Goal: Task Accomplishment & Management: Use online tool/utility

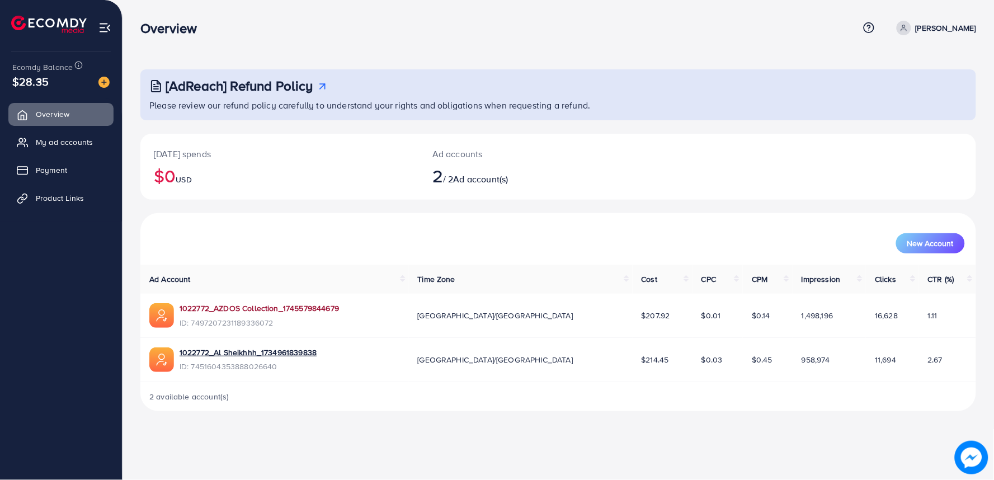
click at [220, 306] on link "1022772_AZDOS Collection_1745579844679" at bounding box center [259, 308] width 159 height 11
click at [36, 203] on link "Product Links" at bounding box center [60, 198] width 105 height 22
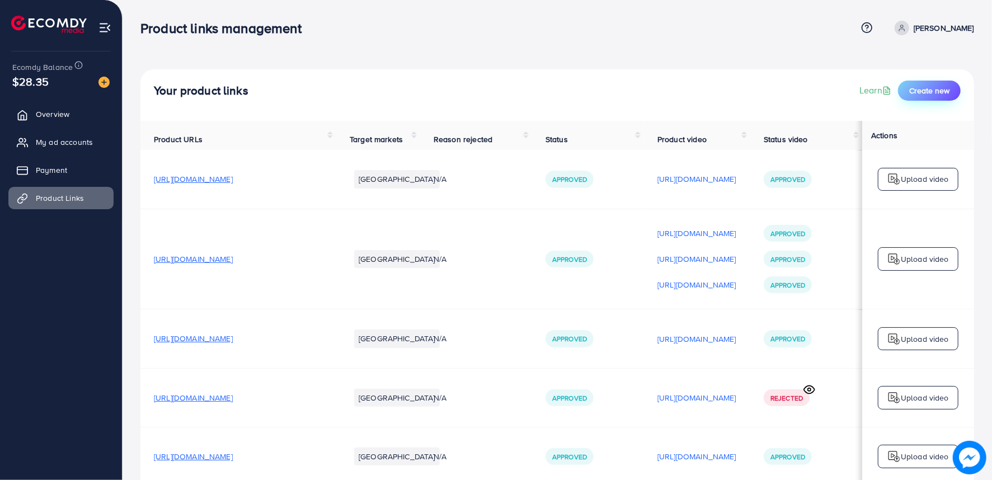
click at [936, 92] on span "Create new" at bounding box center [929, 90] width 40 height 11
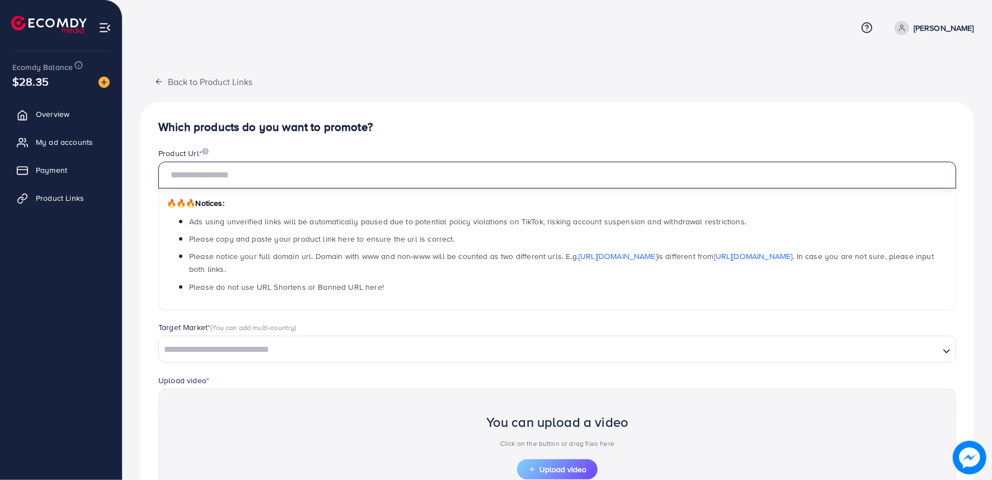
click at [301, 176] on input "text" at bounding box center [557, 175] width 798 height 27
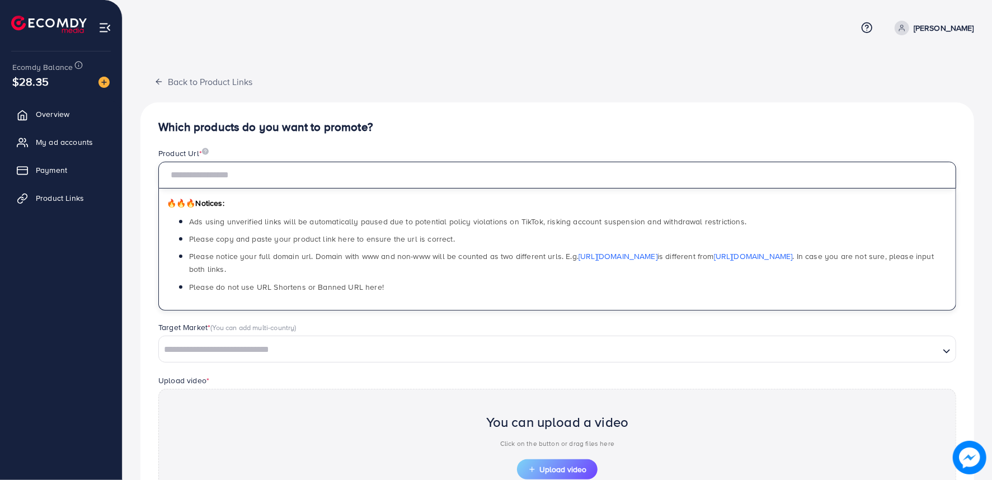
paste input "**********"
type input "**********"
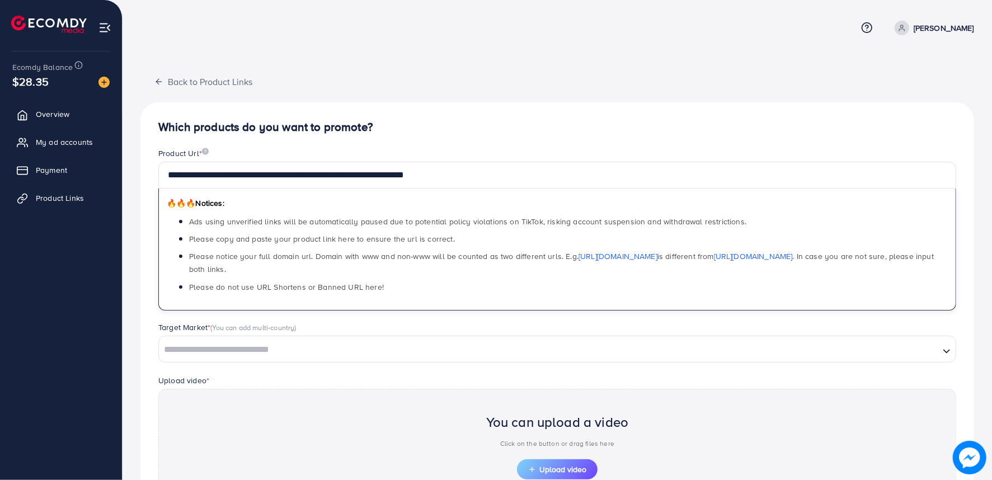
click at [339, 345] on input "Search for option" at bounding box center [549, 349] width 778 height 17
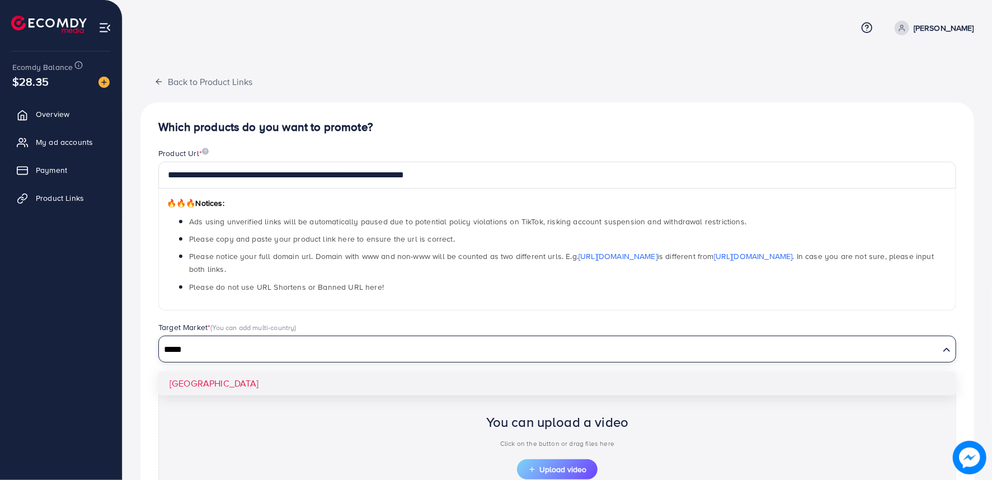
type input "*****"
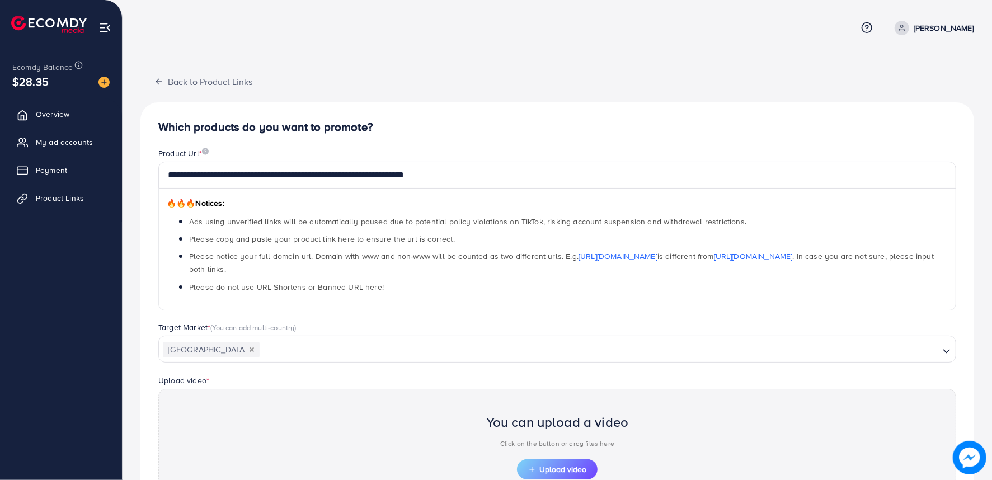
click at [284, 383] on div "**********" at bounding box center [557, 343] width 834 height 483
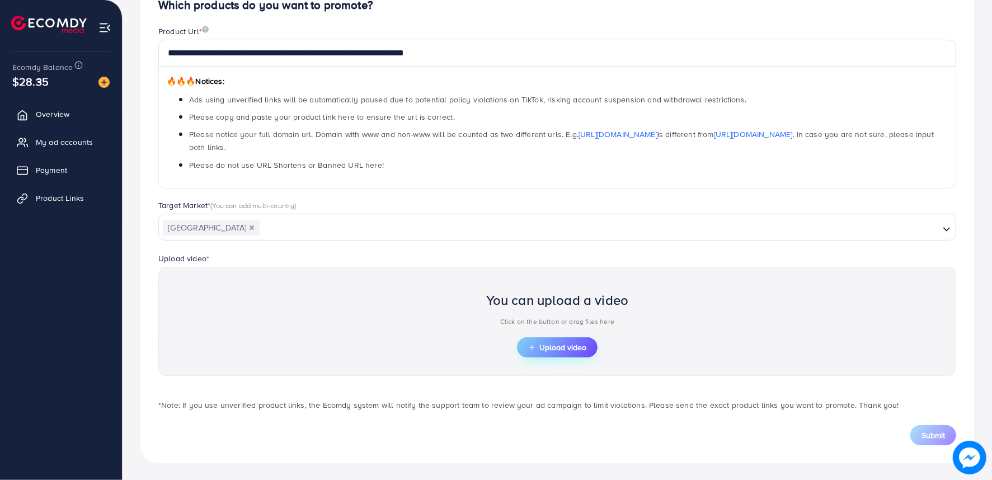
click at [569, 344] on span "Upload video" at bounding box center [557, 348] width 58 height 8
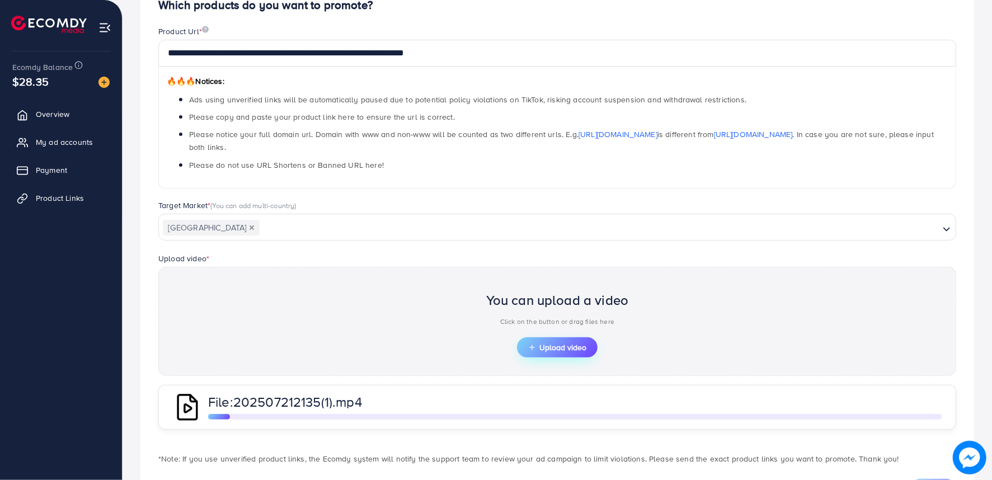
click at [543, 351] on span "Upload video" at bounding box center [557, 348] width 58 height 8
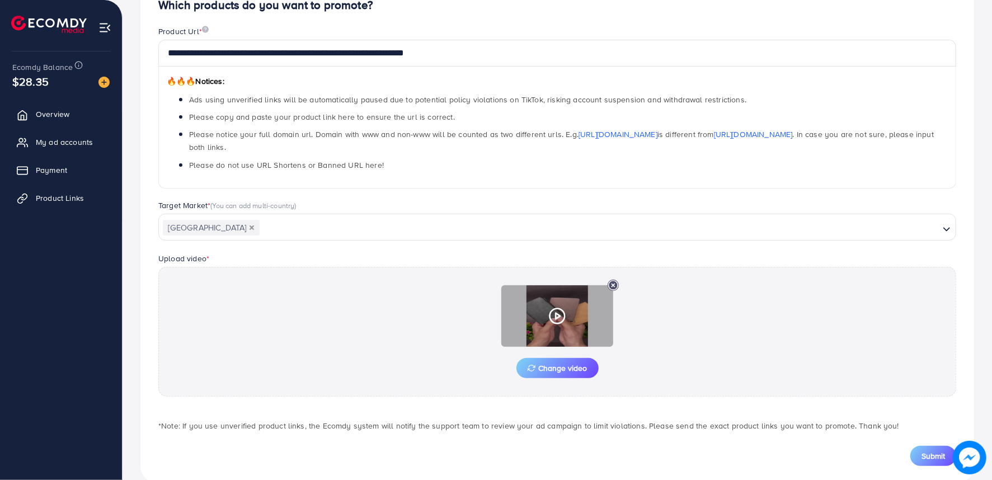
click at [572, 316] on div at bounding box center [557, 316] width 112 height 62
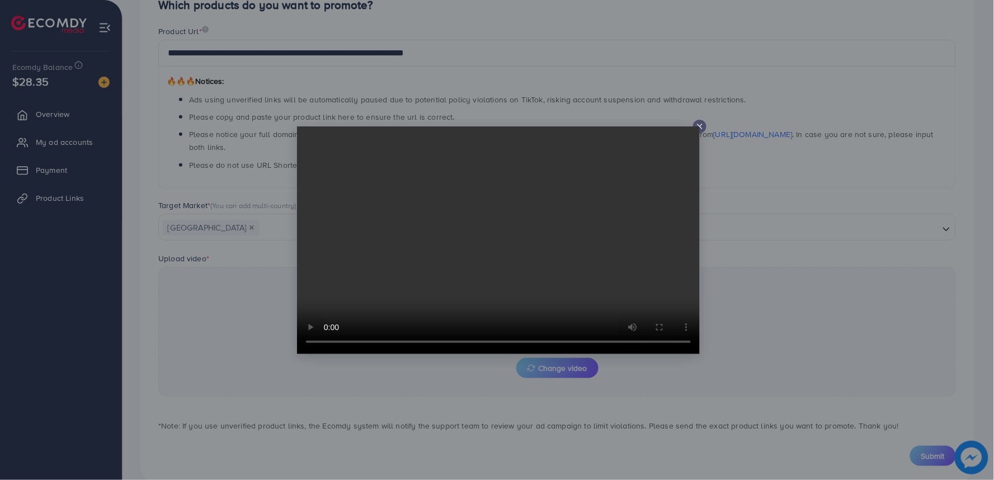
click at [697, 125] on icon at bounding box center [700, 126] width 9 height 9
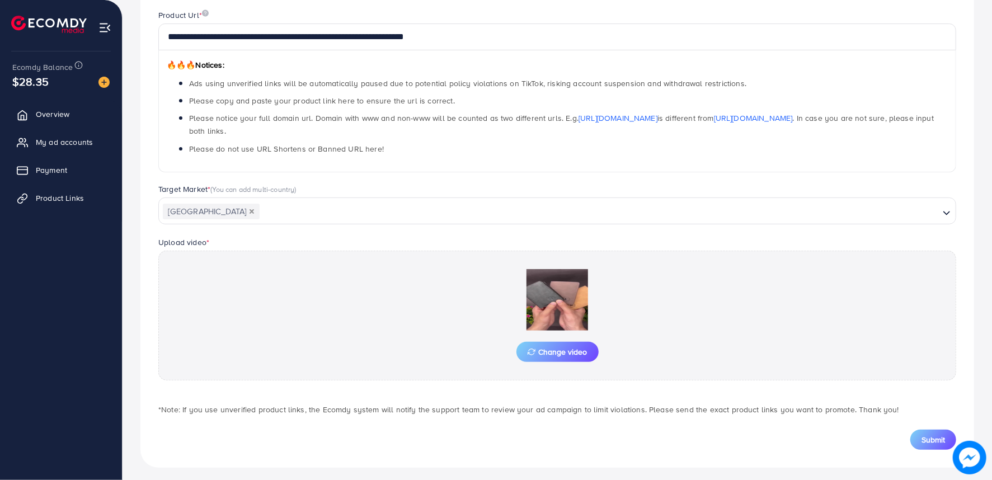
scroll to position [143, 0]
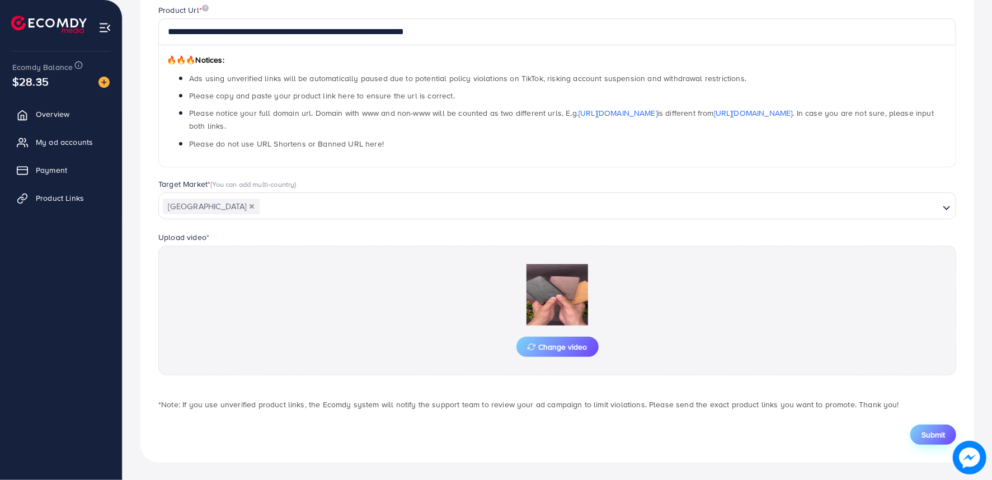
click at [937, 437] on span "Submit" at bounding box center [934, 434] width 24 height 11
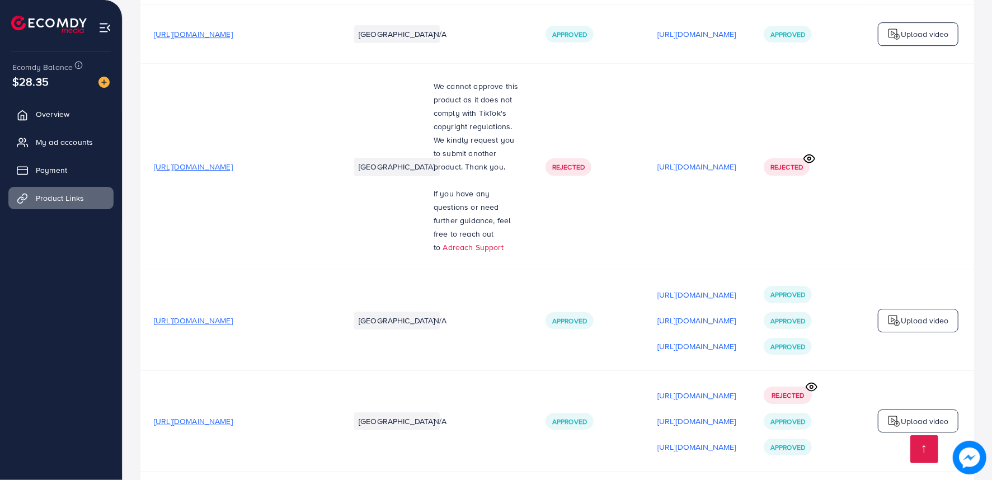
scroll to position [0, 109]
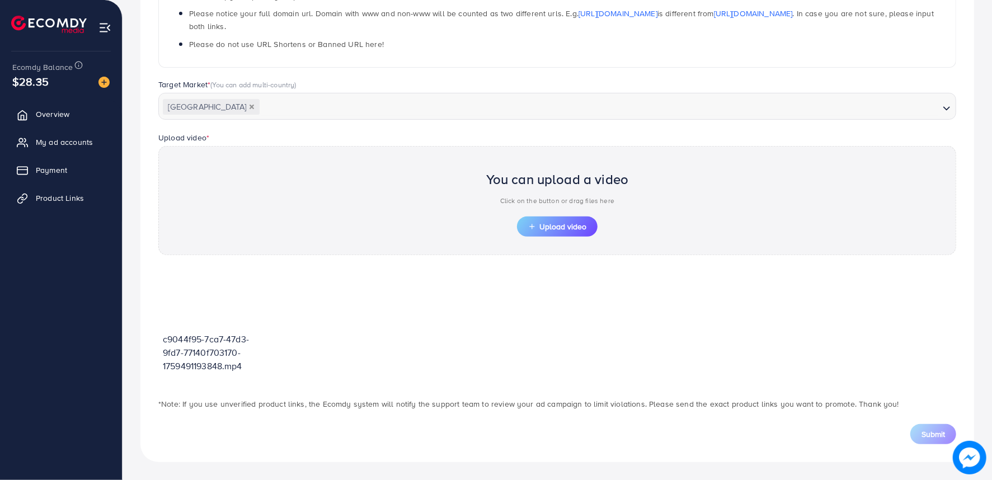
scroll to position [242, 0]
click at [551, 223] on span "Upload video" at bounding box center [557, 227] width 58 height 8
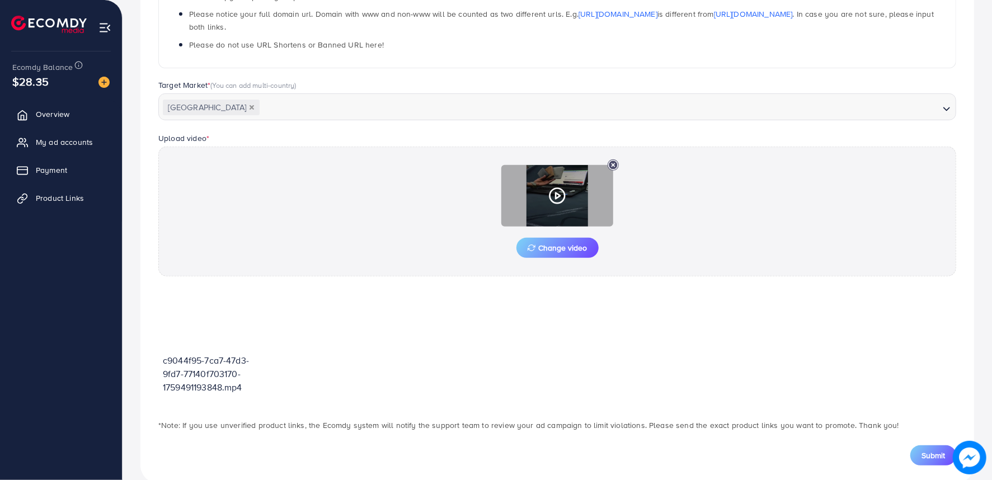
click at [554, 196] on icon at bounding box center [557, 196] width 18 height 18
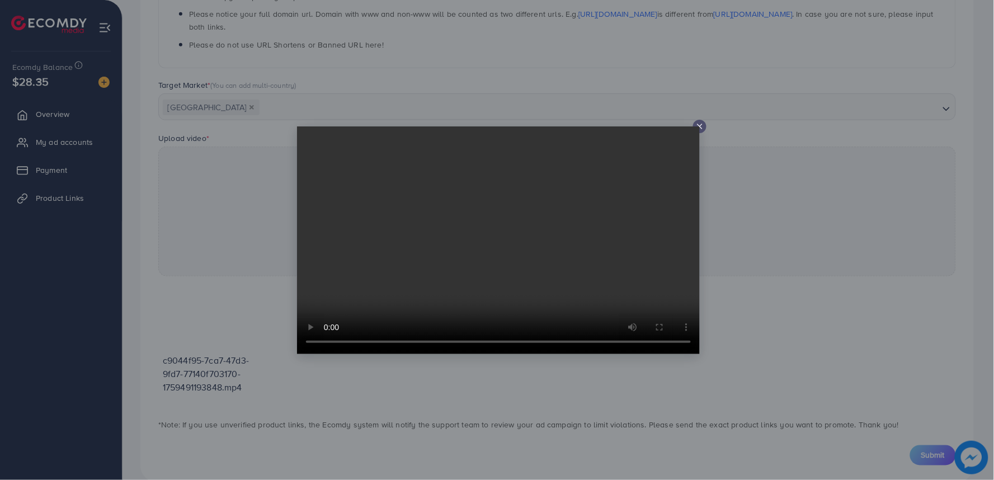
click at [701, 126] on icon at bounding box center [700, 126] width 9 height 9
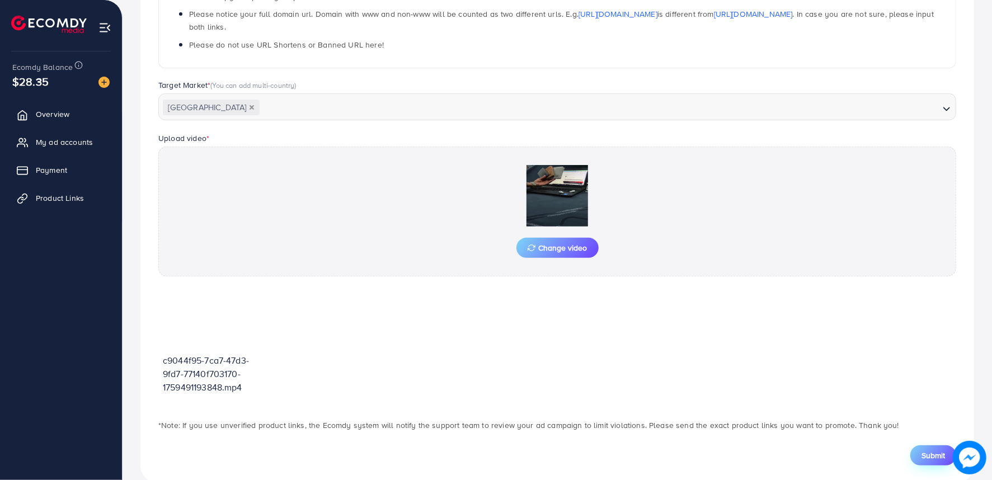
click at [932, 459] on span "Submit" at bounding box center [934, 455] width 24 height 11
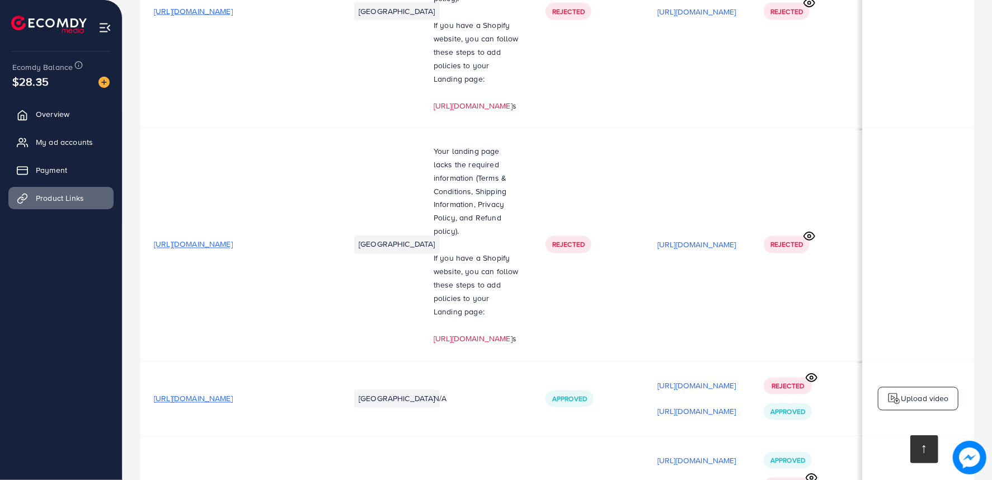
drag, startPoint x: 932, startPoint y: 459, endPoint x: 930, endPoint y: 447, distance: 12.4
click at [932, 456] on link at bounding box center [924, 449] width 28 height 28
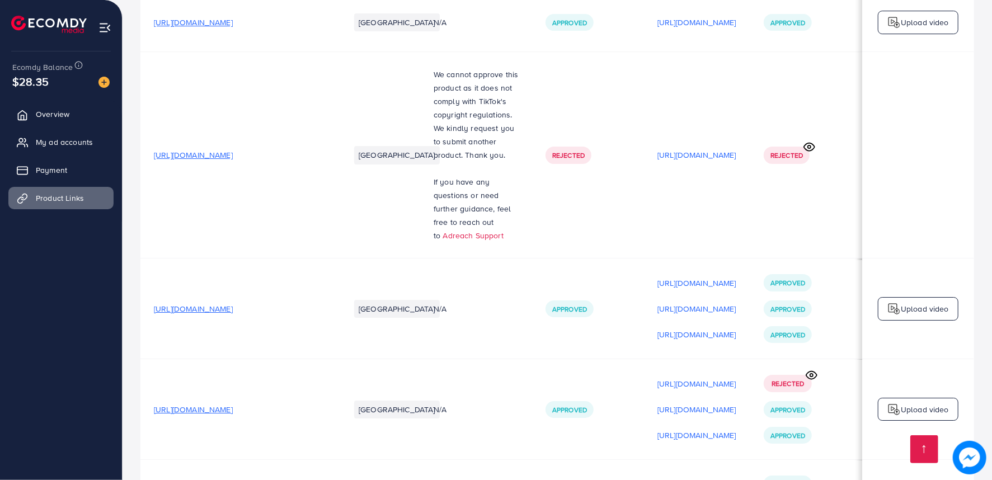
scroll to position [2600, 0]
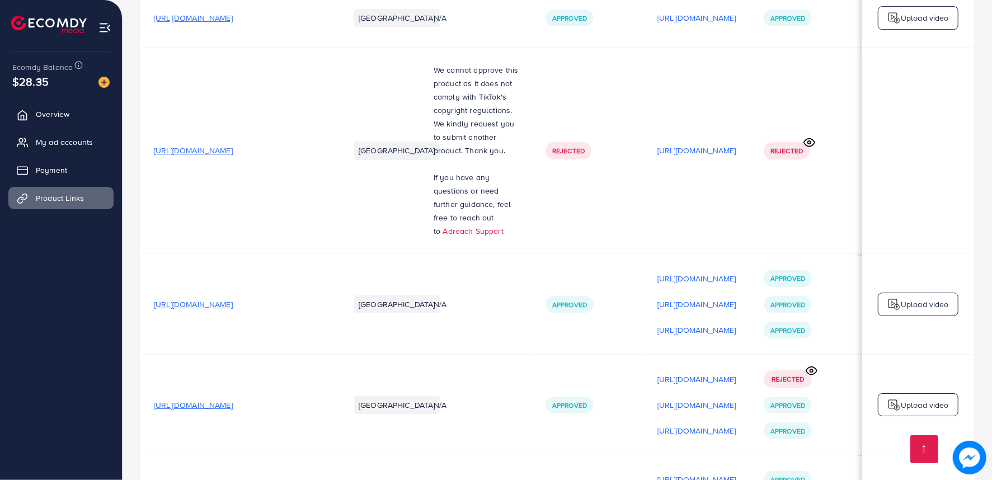
click at [0, 343] on ul "Overview My ad accounts Payment Product Links" at bounding box center [61, 260] width 122 height 324
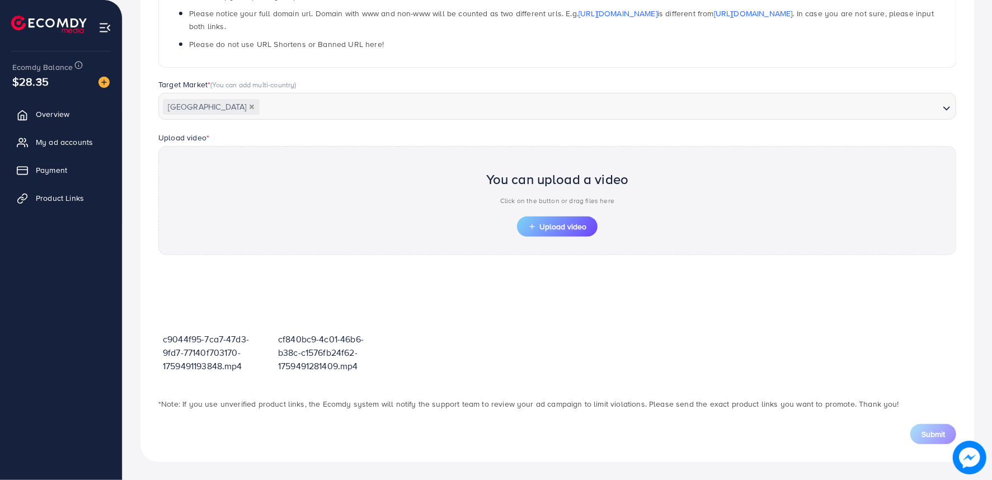
scroll to position [242, 0]
click at [551, 232] on button "Upload video" at bounding box center [557, 227] width 81 height 20
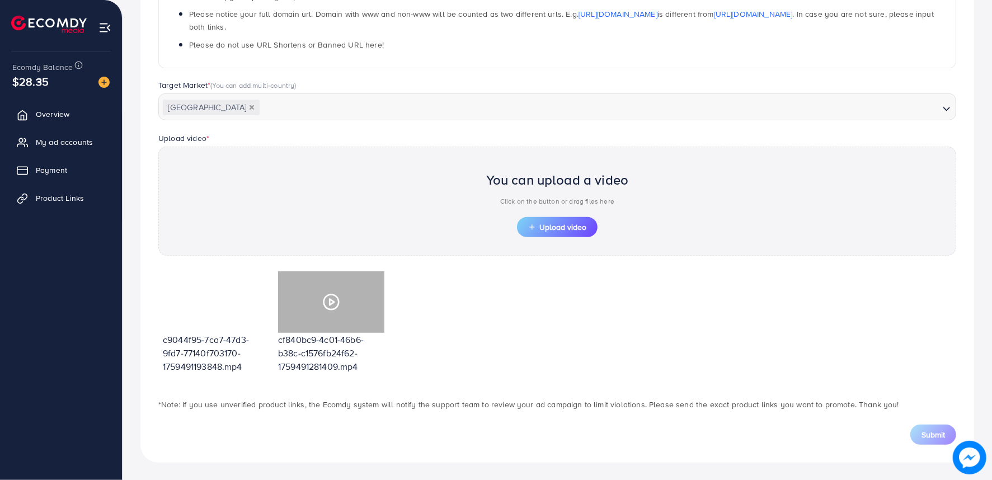
click at [329, 322] on div at bounding box center [331, 302] width 106 height 62
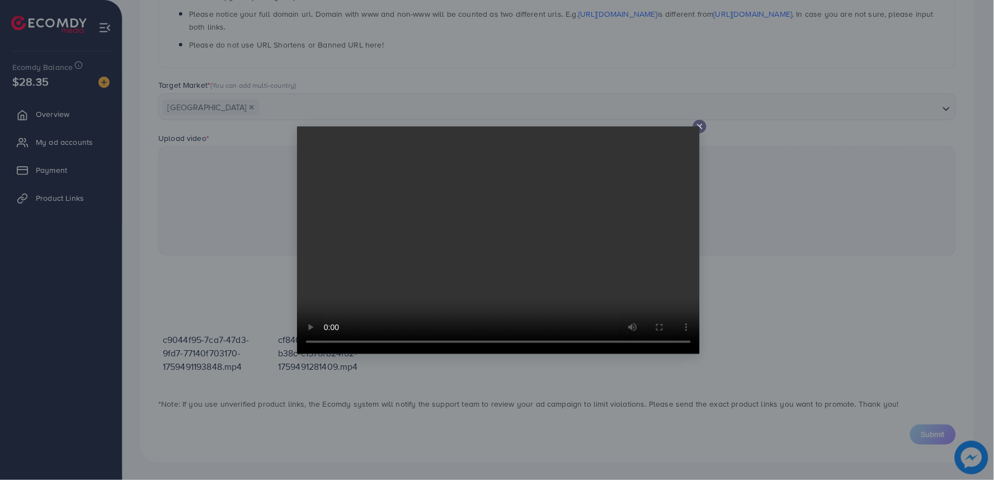
click at [698, 126] on video at bounding box center [498, 240] width 403 height 228
click at [701, 131] on div at bounding box center [699, 126] width 13 height 13
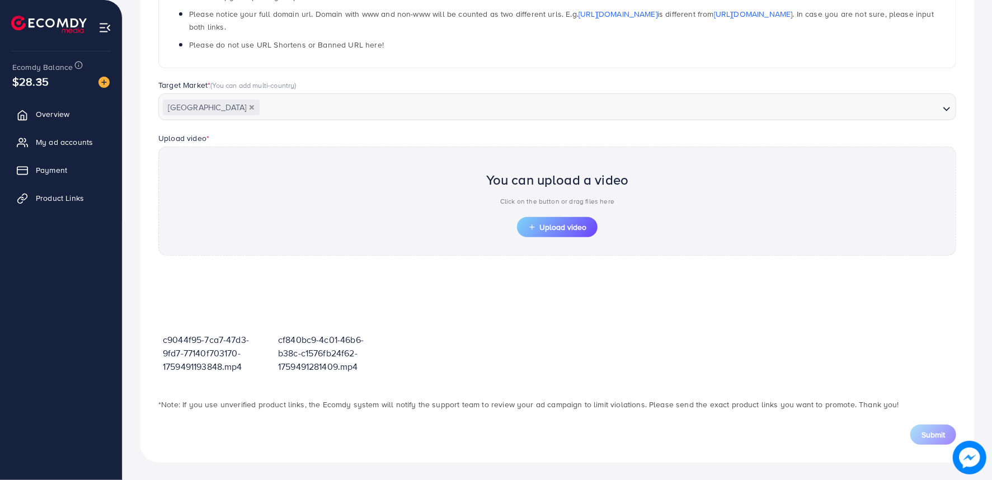
click at [664, 326] on div "c9044f95-7ca7-47d3-9fd7-77140f703170-1759491193848.mp4 cf840bc9-4c01-46b6-b38c-…" at bounding box center [557, 327] width 798 height 120
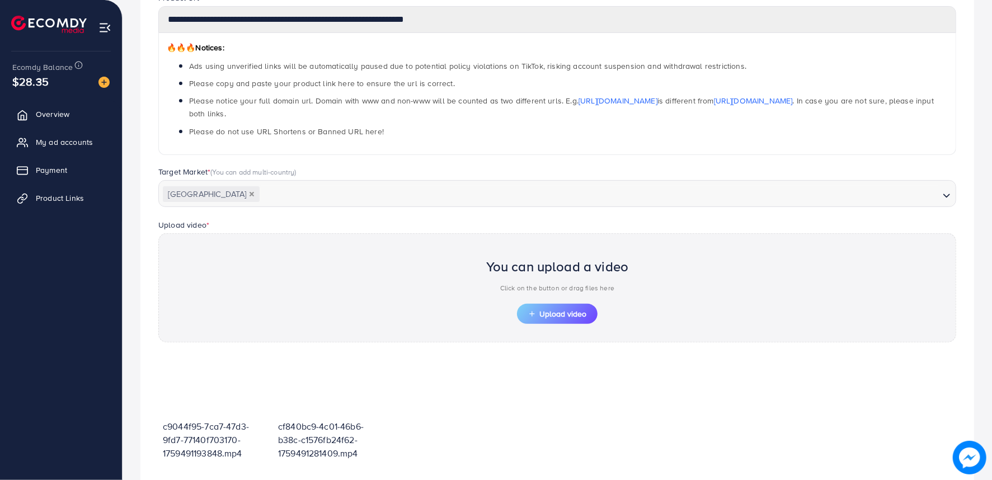
scroll to position [0, 0]
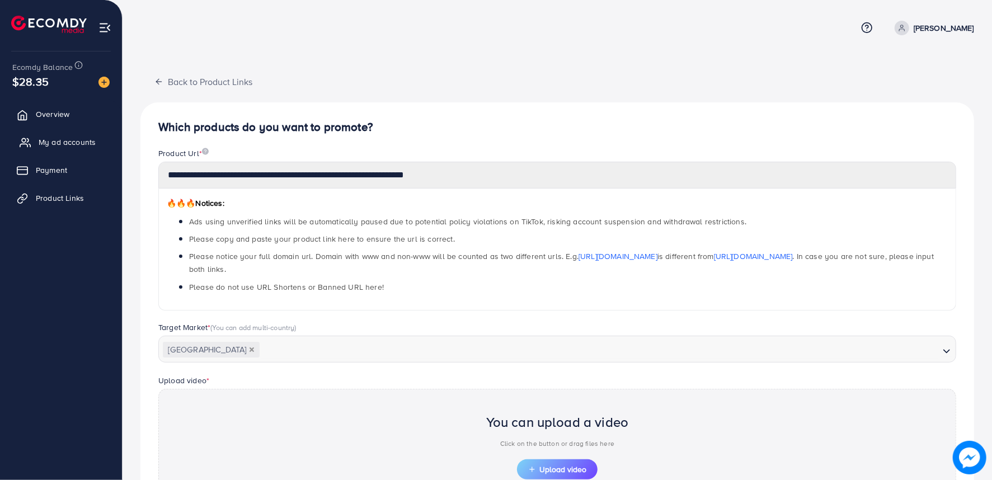
click at [31, 150] on link "My ad accounts" at bounding box center [60, 142] width 105 height 22
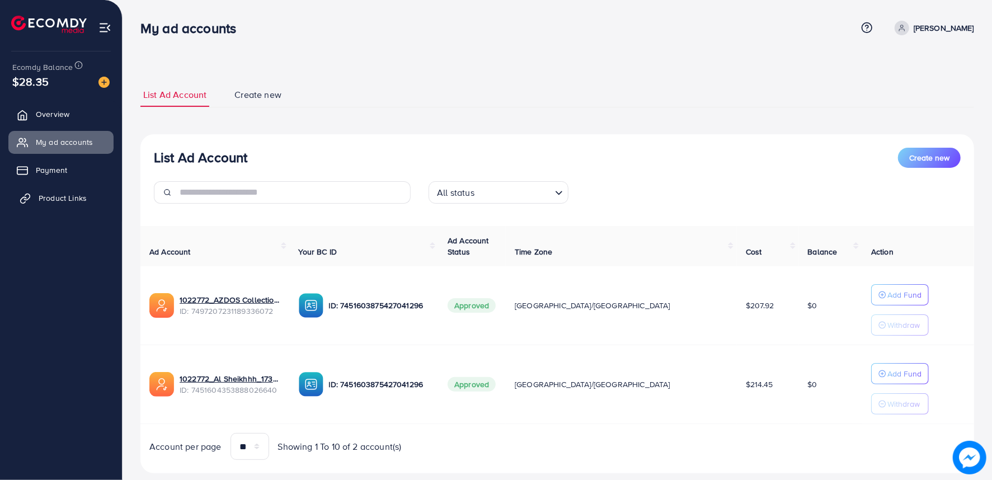
click at [82, 196] on span "Product Links" at bounding box center [63, 197] width 48 height 11
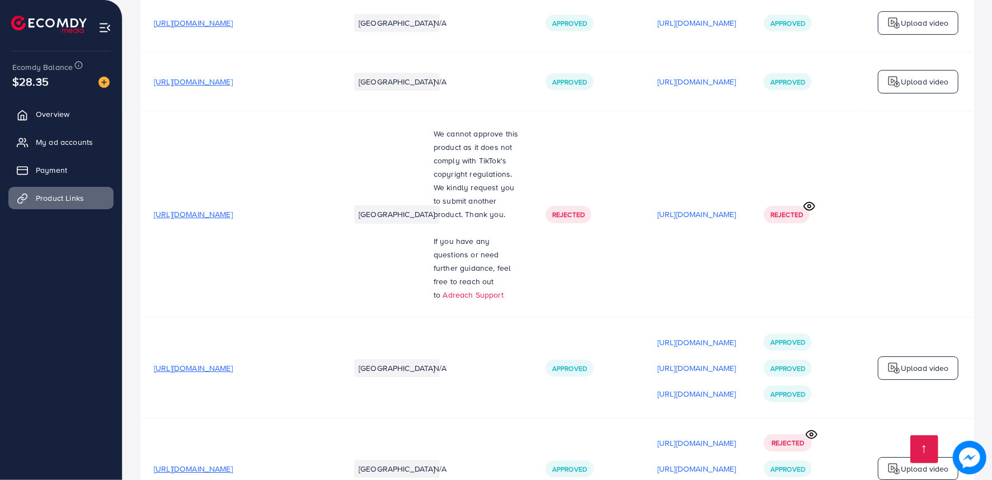
scroll to position [2600, 0]
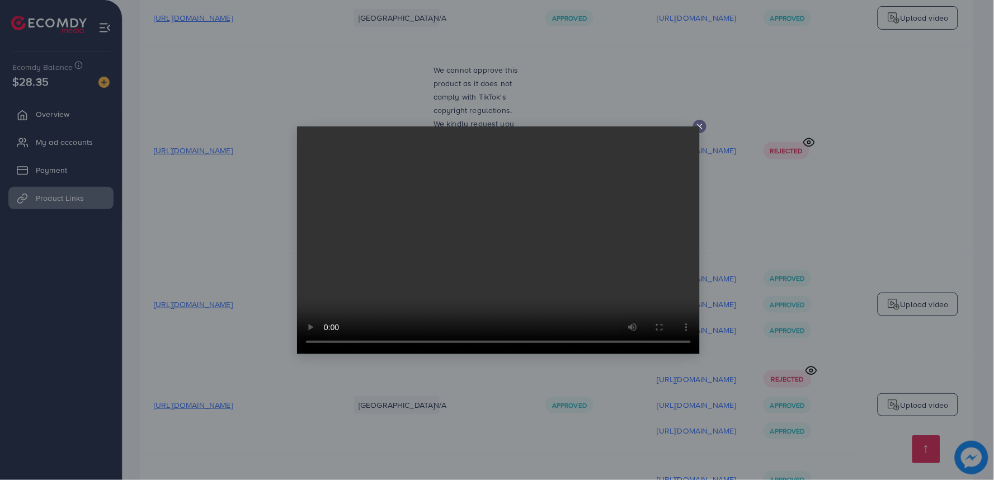
click at [698, 124] on line at bounding box center [700, 126] width 4 height 4
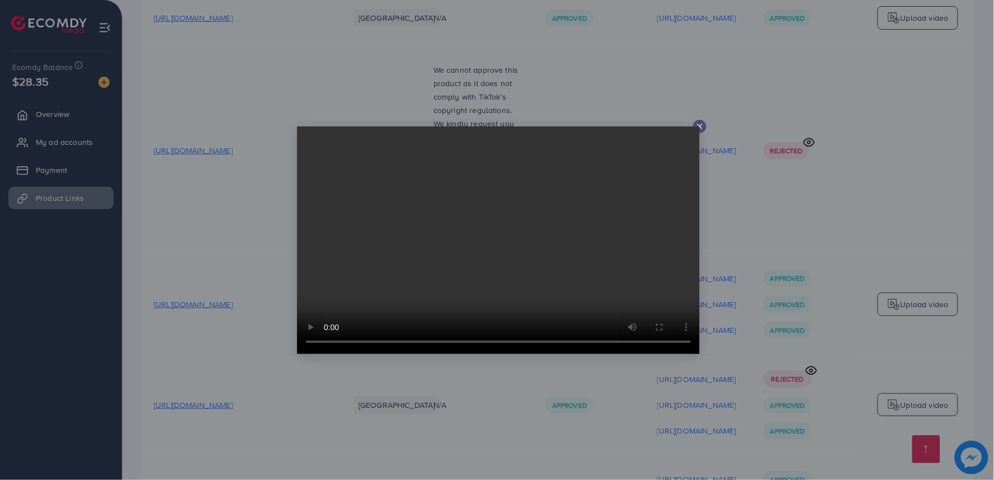
click at [701, 128] on line at bounding box center [700, 126] width 4 height 4
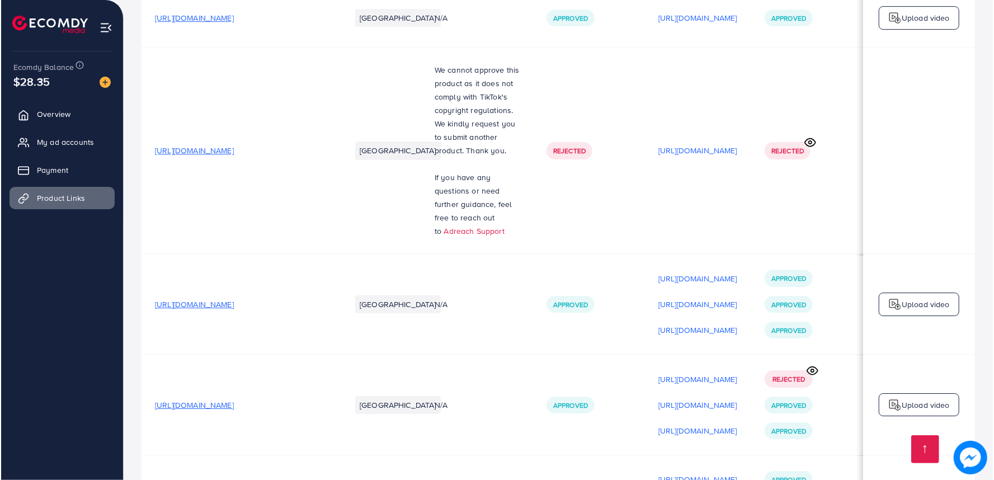
scroll to position [0, 109]
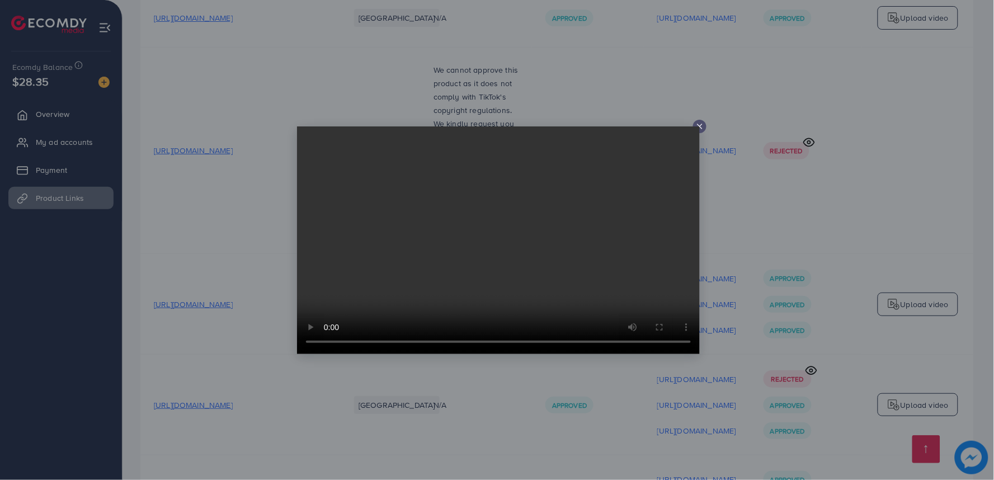
click at [698, 124] on icon at bounding box center [700, 126] width 9 height 9
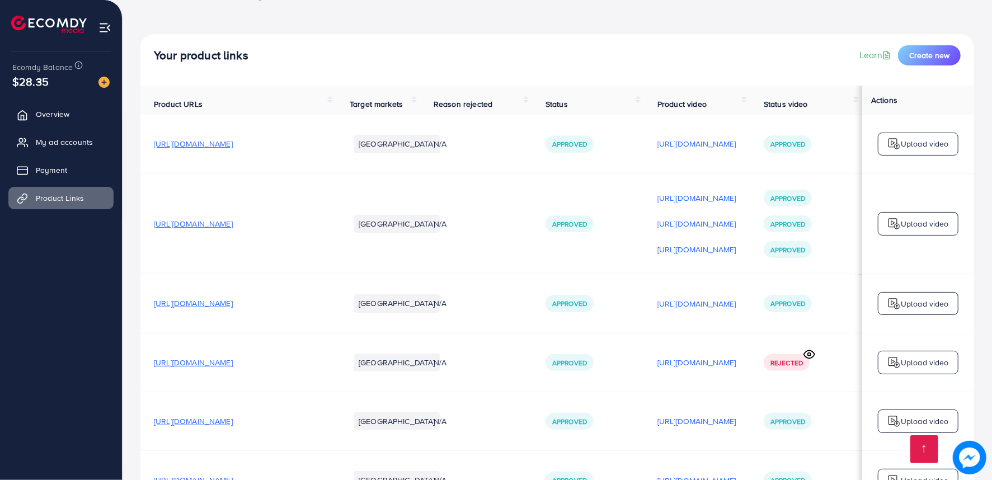
scroll to position [0, 0]
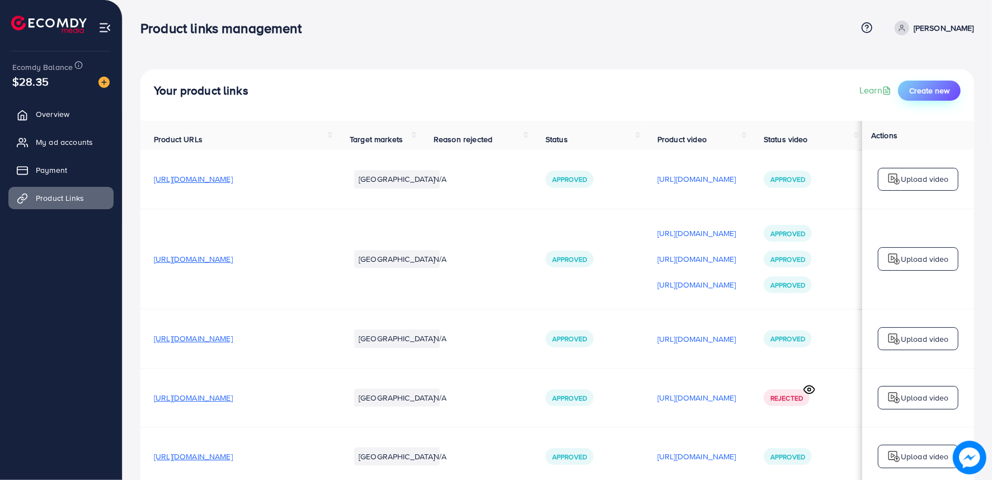
click at [944, 82] on button "Create new" at bounding box center [929, 91] width 63 height 20
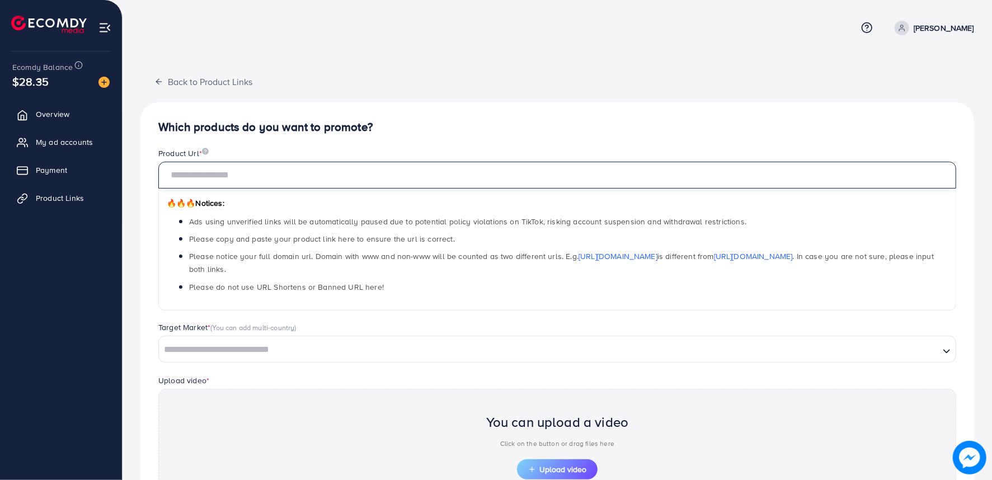
click at [211, 187] on input "text" at bounding box center [557, 175] width 798 height 27
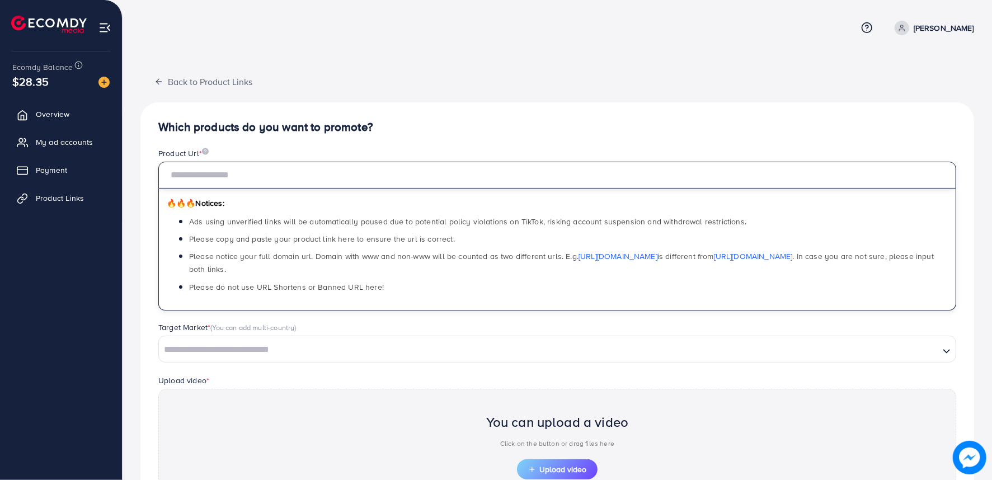
paste input "**********"
type input "**********"
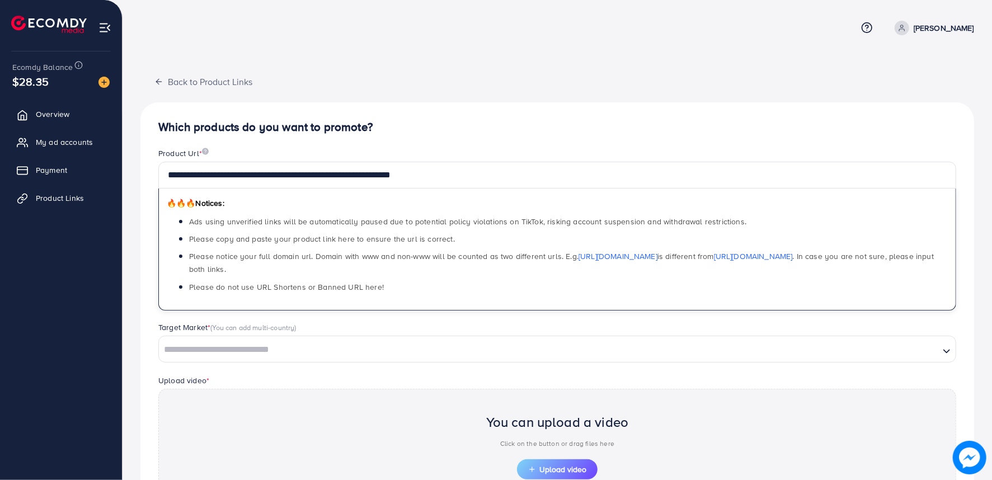
click at [326, 353] on input "Search for option" at bounding box center [549, 349] width 778 height 17
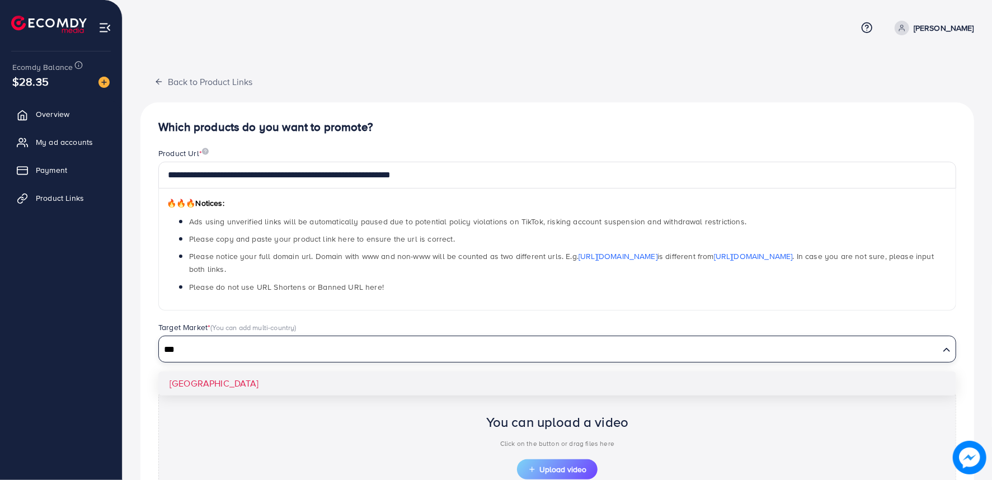
type input "***"
click at [304, 389] on div "**********" at bounding box center [557, 343] width 834 height 483
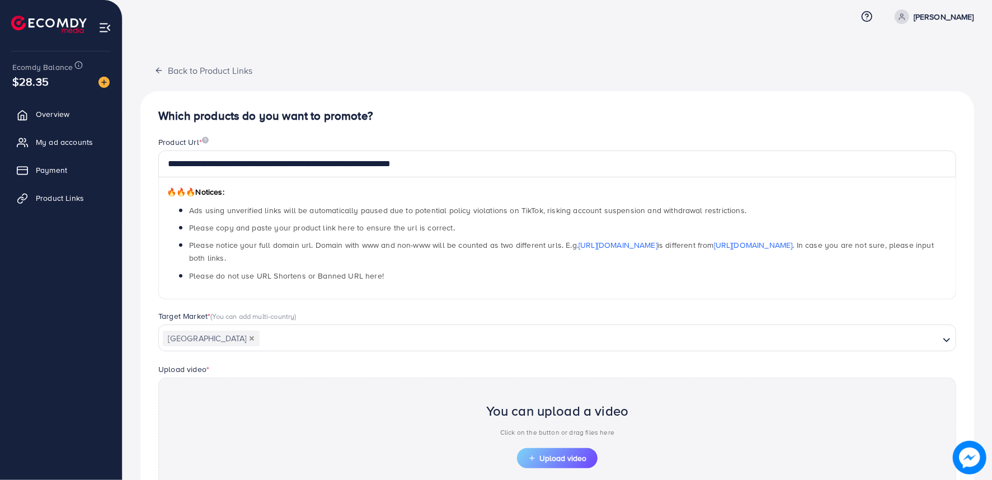
scroll to position [122, 0]
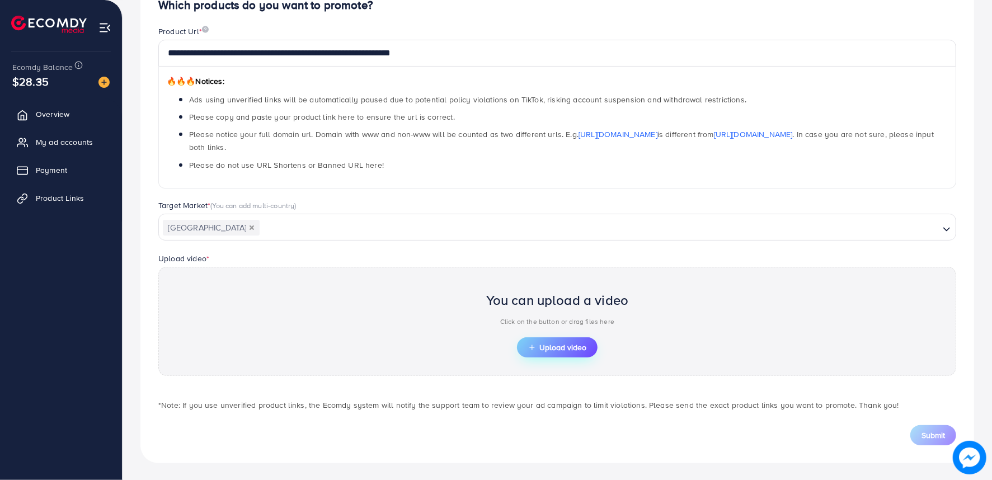
click at [553, 351] on span "Upload video" at bounding box center [557, 348] width 58 height 8
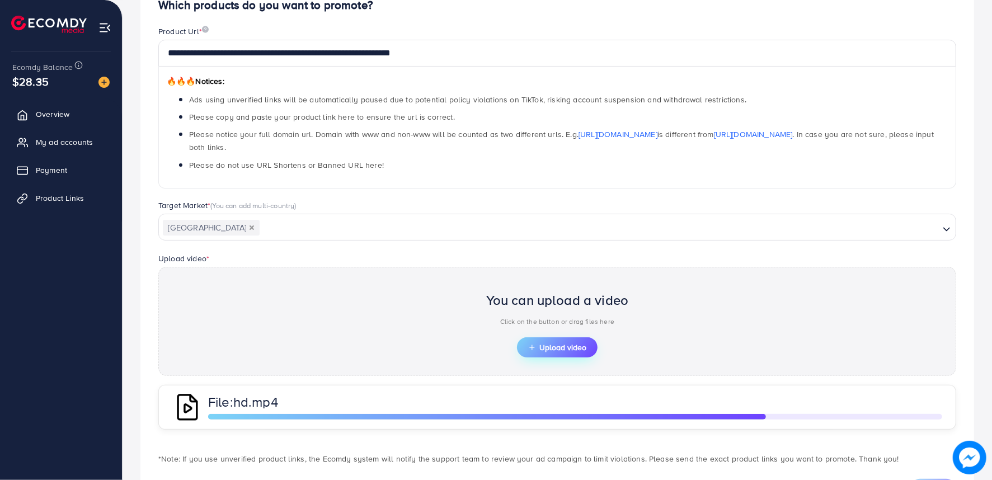
click at [557, 344] on span "Upload video" at bounding box center [557, 348] width 58 height 8
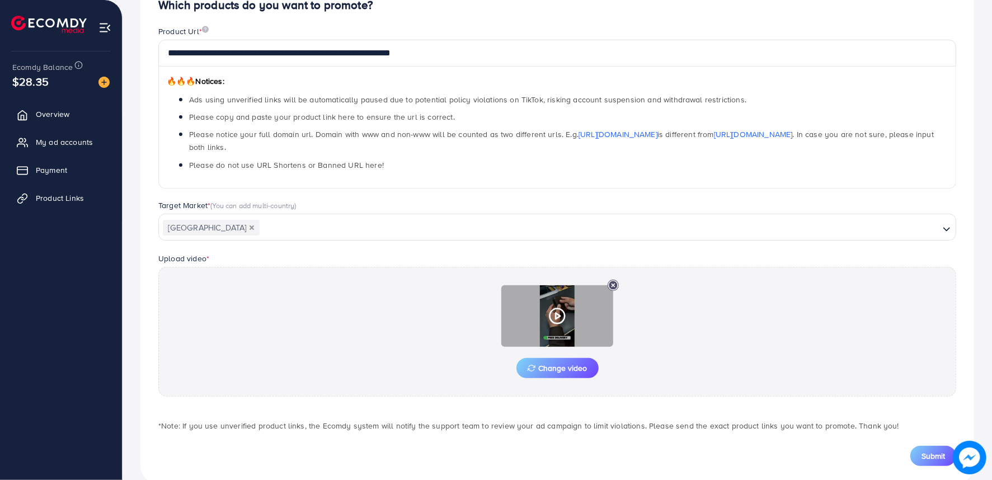
click at [557, 316] on icon at bounding box center [557, 316] width 18 height 18
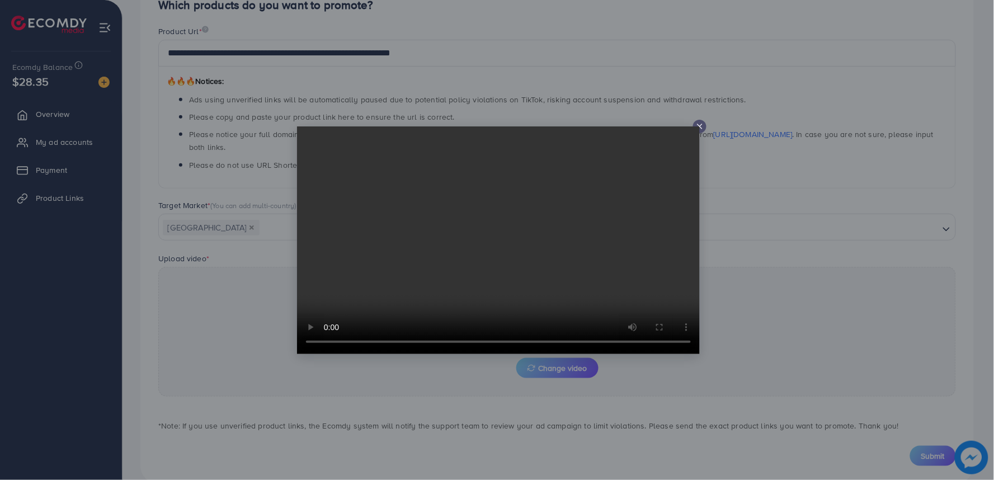
click at [701, 128] on icon at bounding box center [700, 126] width 9 height 9
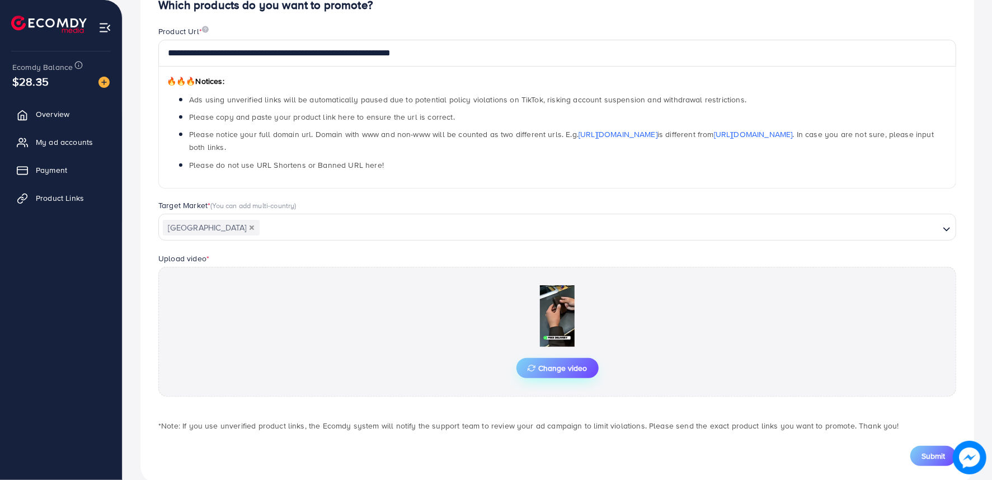
click at [551, 364] on span "Change video" at bounding box center [558, 368] width 60 height 8
click at [923, 459] on span "Submit" at bounding box center [934, 455] width 24 height 11
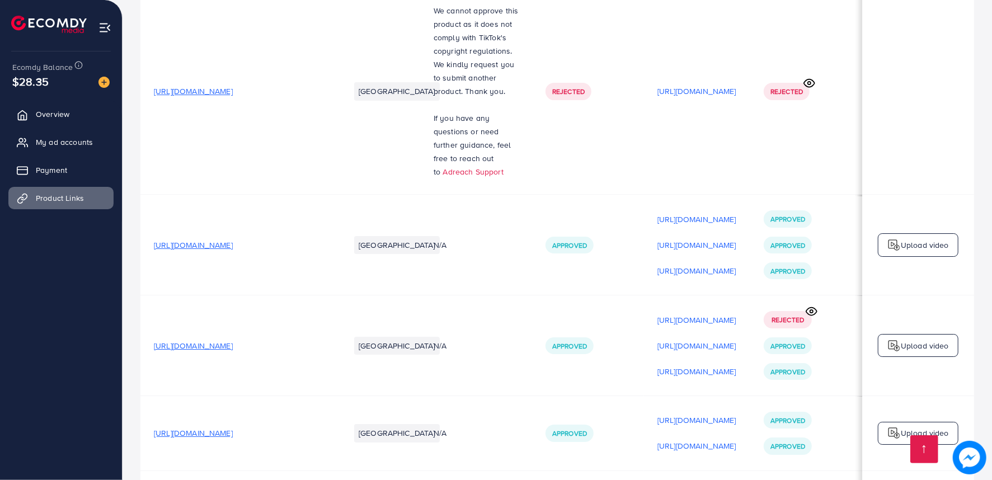
scroll to position [0, 109]
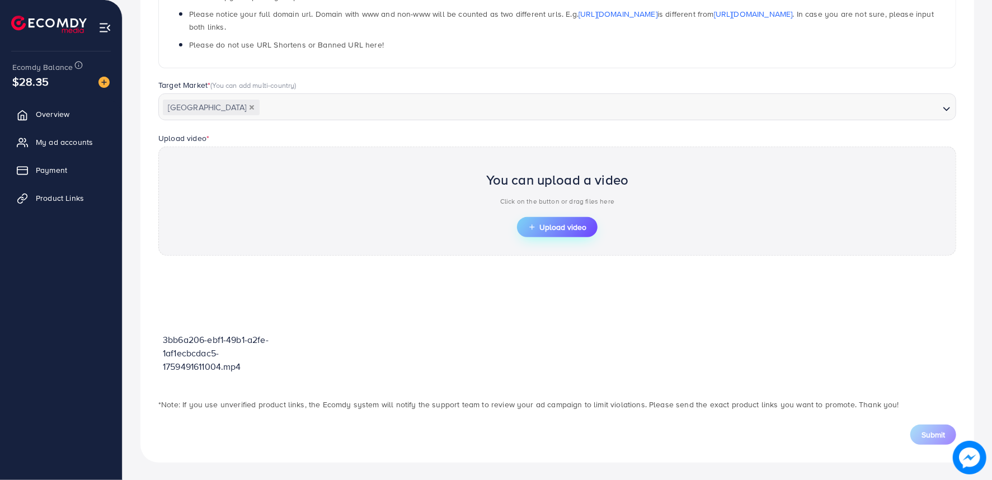
click at [557, 231] on span "Upload video" at bounding box center [557, 227] width 58 height 8
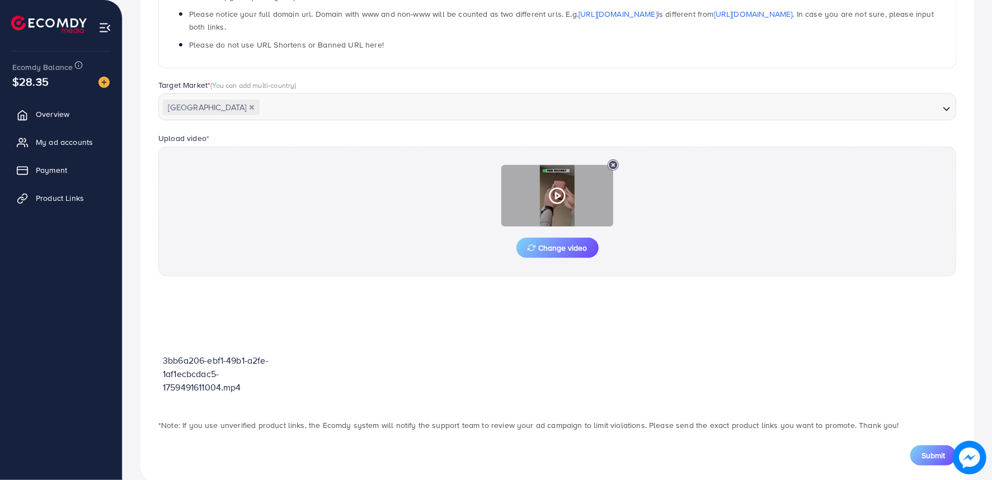
click at [563, 192] on icon at bounding box center [557, 196] width 18 height 18
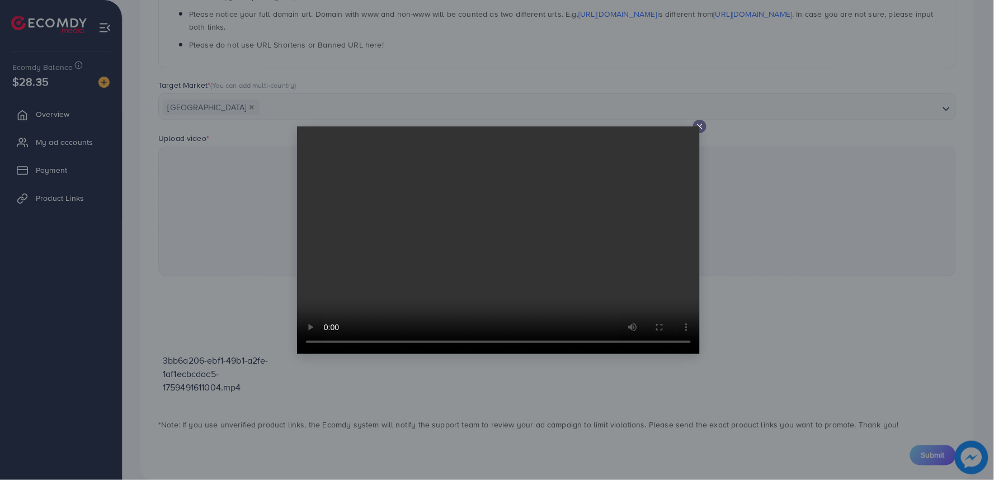
click at [701, 125] on line at bounding box center [700, 126] width 4 height 4
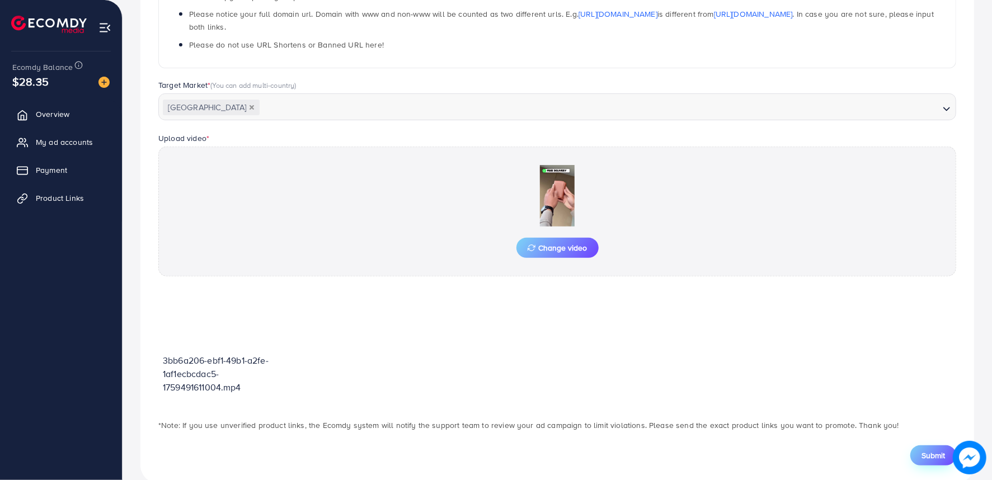
click at [924, 459] on span "Submit" at bounding box center [934, 455] width 24 height 11
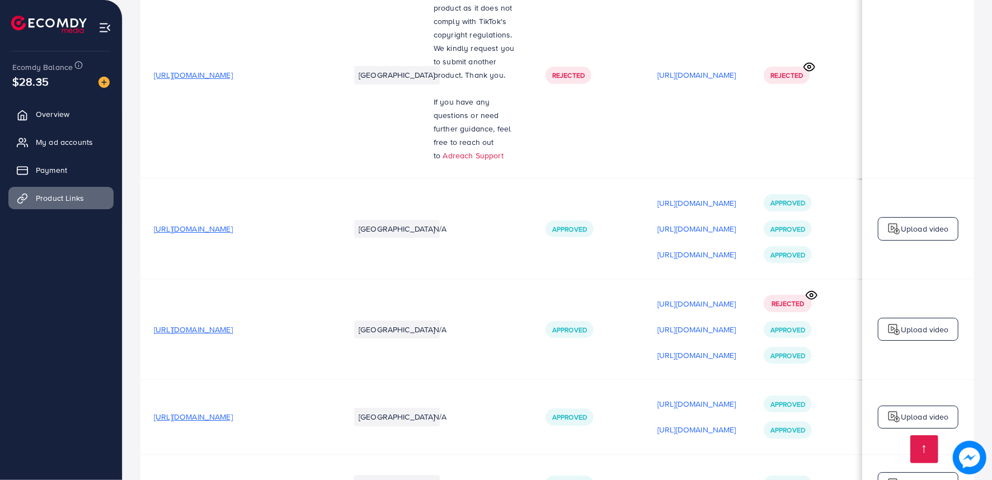
scroll to position [0, 109]
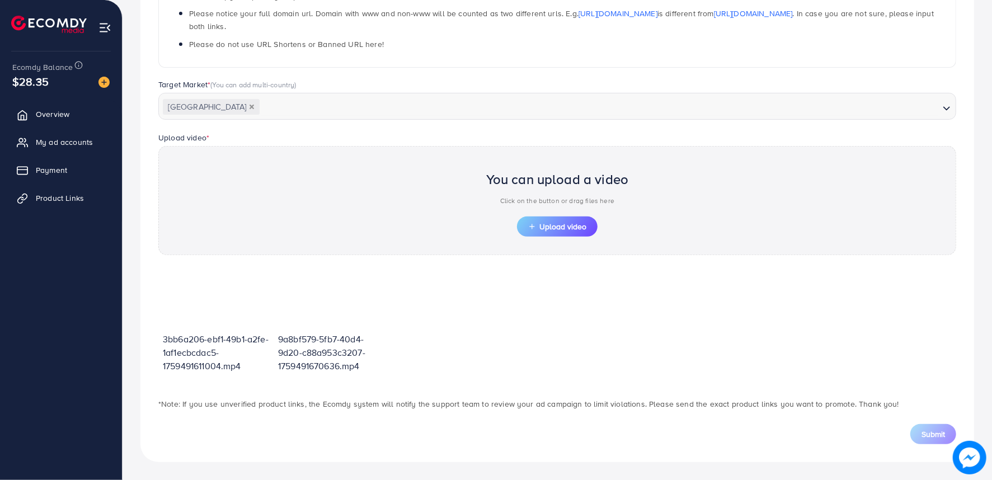
scroll to position [242, 0]
click at [540, 233] on button "Upload video" at bounding box center [557, 227] width 81 height 20
click at [534, 233] on button "Upload video" at bounding box center [557, 227] width 81 height 20
click at [534, 232] on button "Upload video" at bounding box center [557, 227] width 81 height 20
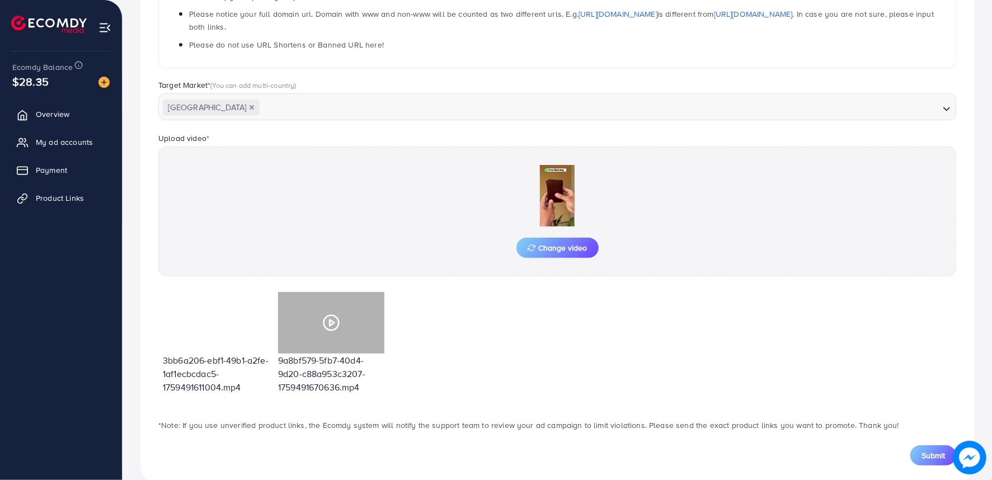
click at [359, 325] on div at bounding box center [331, 323] width 106 height 62
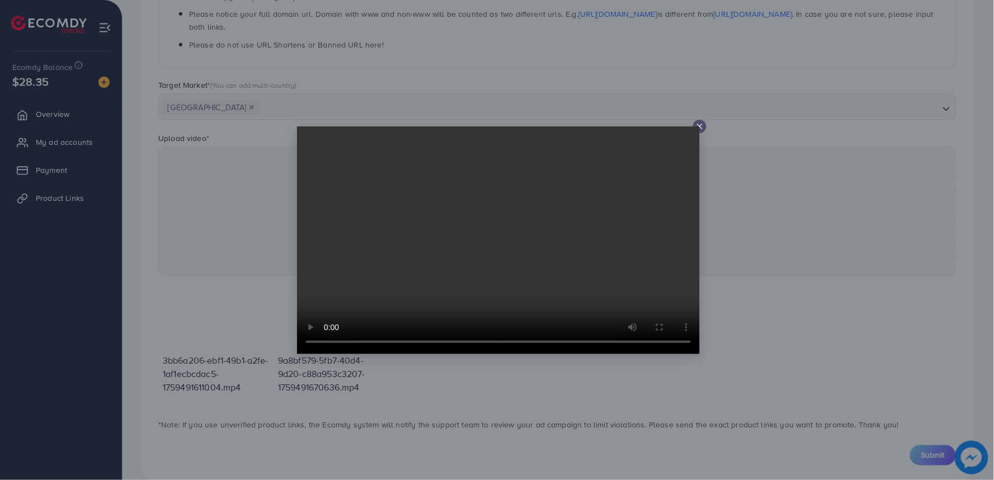
click at [705, 120] on div at bounding box center [497, 240] width 994 height 480
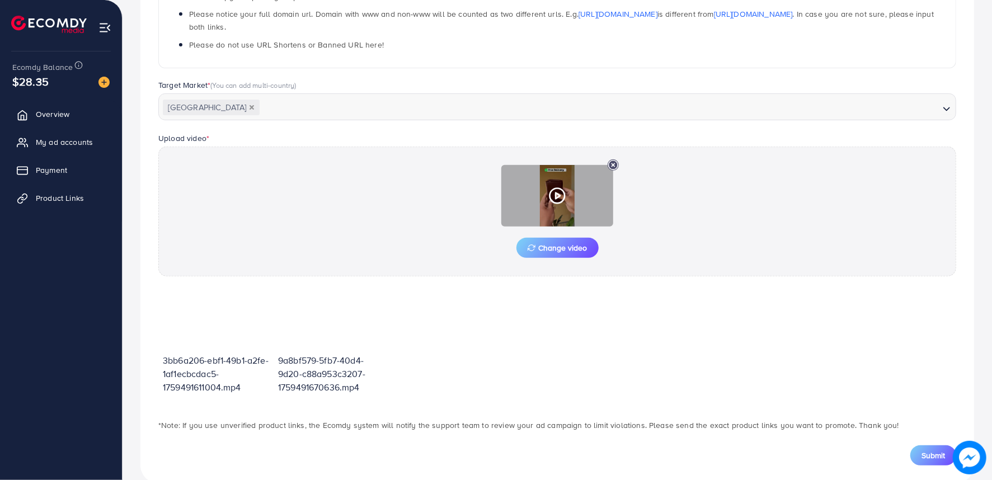
click at [565, 201] on icon at bounding box center [557, 196] width 18 height 18
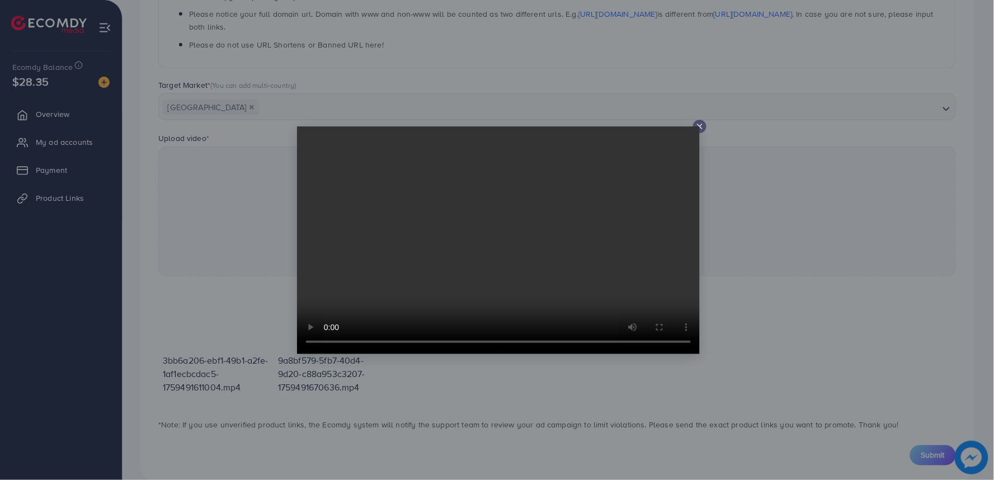
click at [698, 122] on icon at bounding box center [700, 126] width 9 height 9
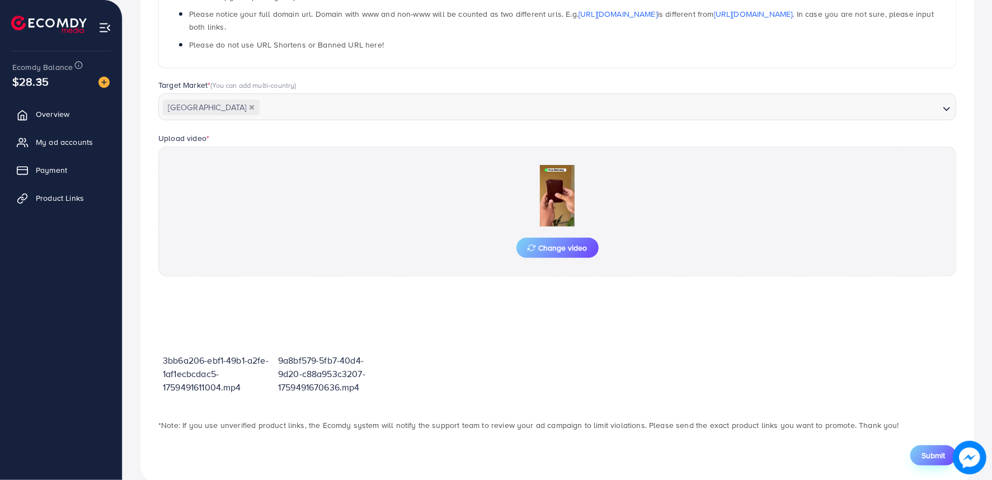
click at [915, 449] on button "Submit" at bounding box center [933, 455] width 46 height 20
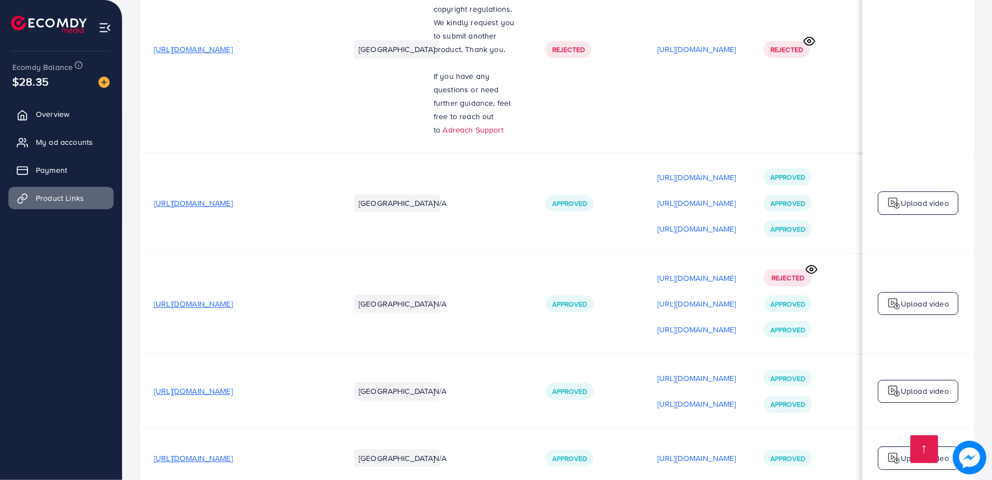
scroll to position [0, 109]
